Goal: Task Accomplishment & Management: Manage account settings

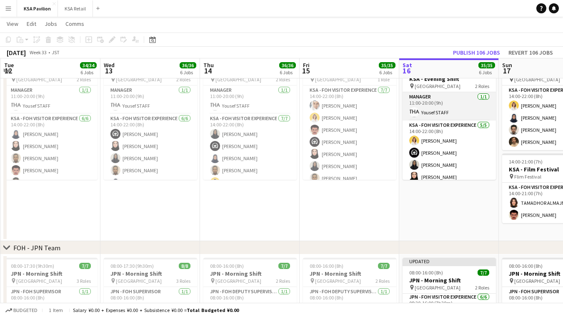
click at [445, 100] on app-card-role "Manager 1/1 11:00-20:00 (9h) Yousef STAFF" at bounding box center [449, 106] width 93 height 28
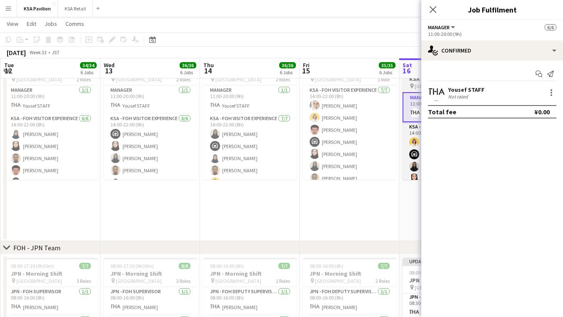
click at [408, 83] on div "pin Saudi Arabia Pavilion 2 Roles" at bounding box center [449, 86] width 93 height 7
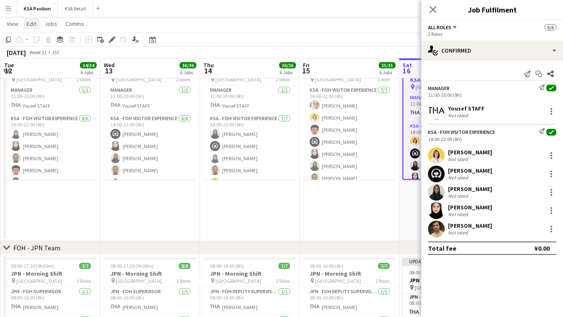
click at [33, 21] on span "Edit" at bounding box center [32, 24] width 10 height 8
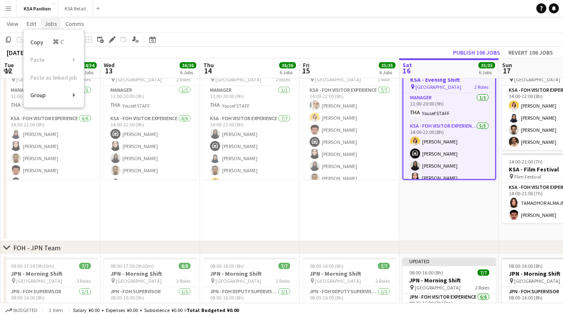
click at [54, 24] on span "Jobs" at bounding box center [51, 24] width 13 height 8
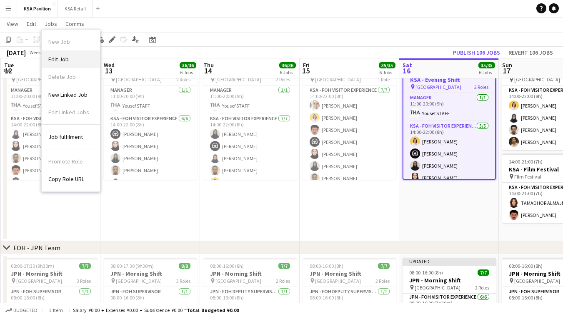
click at [67, 58] on span "Edit Job" at bounding box center [58, 59] width 20 height 8
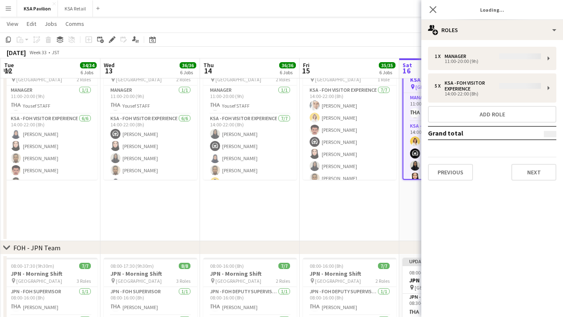
click at [549, 55] on div "1 x Manager 11:00-20:00 (9h) 5 x KSA - FOH Visitor Experience 14:00-22:00 (8h) …" at bounding box center [492, 114] width 142 height 134
click at [523, 59] on div "1 x Manager 11:00-20:00 (9h) 5 x KSA - FOH Visitor Experience 14:00-22:00 (8h) …" at bounding box center [492, 114] width 142 height 134
click at [520, 59] on div "1 x Manager 11:00-20:00 (9h) 5 x KSA - FOH Visitor Experience 14:00-22:00 (8h) …" at bounding box center [492, 114] width 142 height 134
click at [483, 64] on div "1 x Manager 11:00-20:00 (9h) 5 x KSA - FOH Visitor Experience 14:00-22:00 (8h) …" at bounding box center [492, 114] width 142 height 134
click at [53, 21] on span "Jobs" at bounding box center [51, 24] width 13 height 8
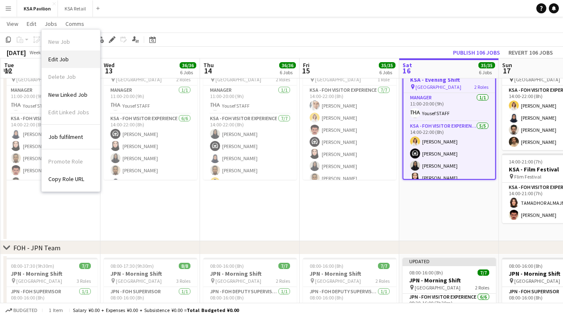
click at [73, 60] on link "Edit Job" at bounding box center [71, 59] width 58 height 18
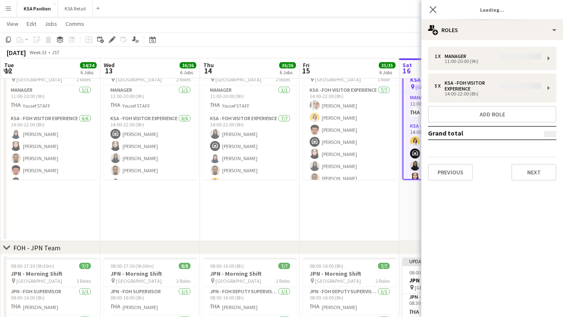
click at [458, 58] on div "1 x Manager 11:00-20:00 (9h) 5 x KSA - FOH Visitor Experience 14:00-22:00 (8h) …" at bounding box center [492, 114] width 142 height 134
click at [378, 47] on div "August 2025 Week 33 • JST Publish 106 jobs Revert 106 jobs" at bounding box center [281, 53] width 563 height 12
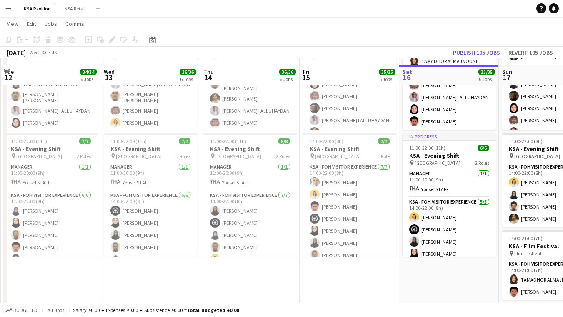
scroll to position [135, 0]
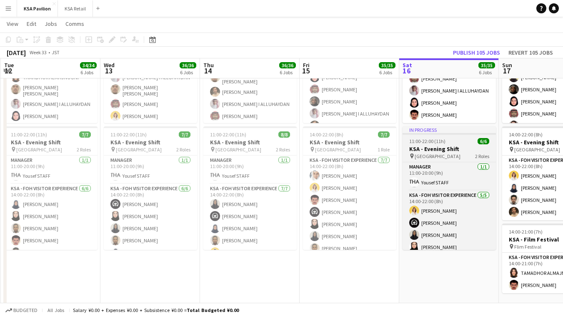
click at [452, 140] on div "11:00-22:00 (11h) 6/6" at bounding box center [449, 141] width 93 height 6
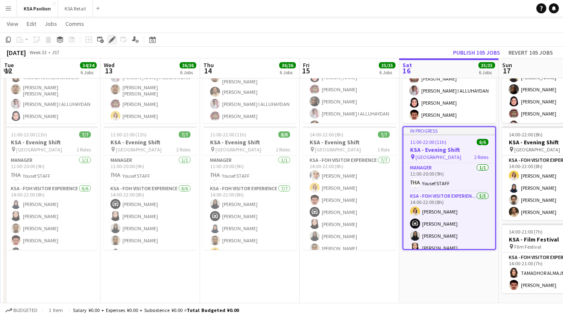
click at [111, 40] on icon at bounding box center [112, 40] width 5 height 5
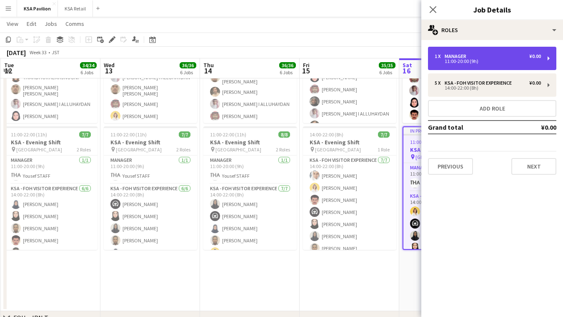
click at [489, 53] on div "1 x Manager ¥0.00" at bounding box center [488, 56] width 106 height 6
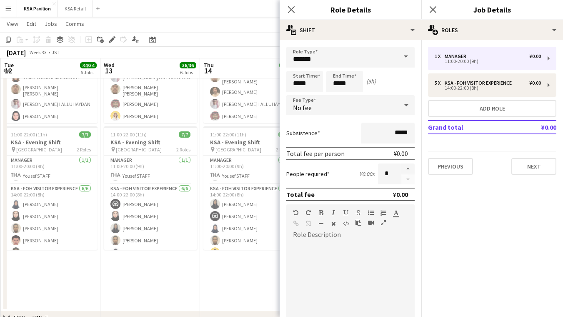
click at [407, 56] on span at bounding box center [406, 57] width 18 height 20
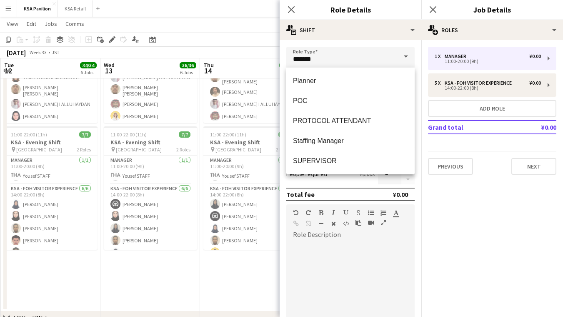
scroll to position [400, 0]
click at [351, 41] on div "Role Type ******* Start Time ***** End Time ***** (9h) Fee Type No fee Subsiste…" at bounding box center [351, 238] width 142 height 396
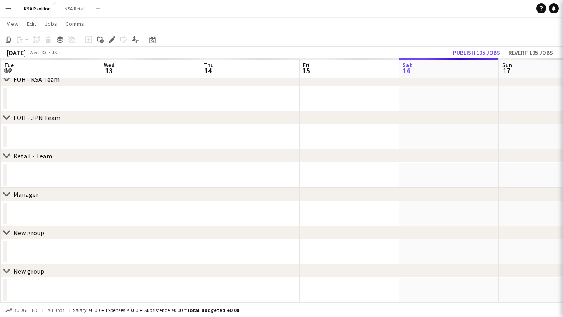
scroll to position [46, 0]
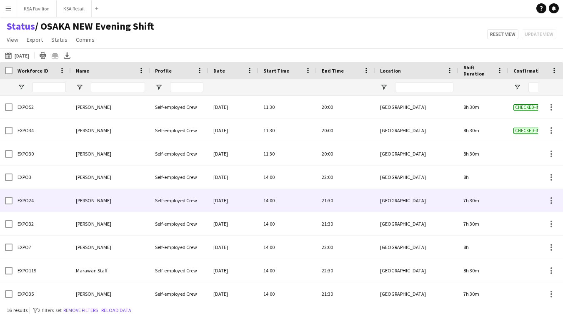
scroll to position [29, 0]
